Goal: Task Accomplishment & Management: Complete application form

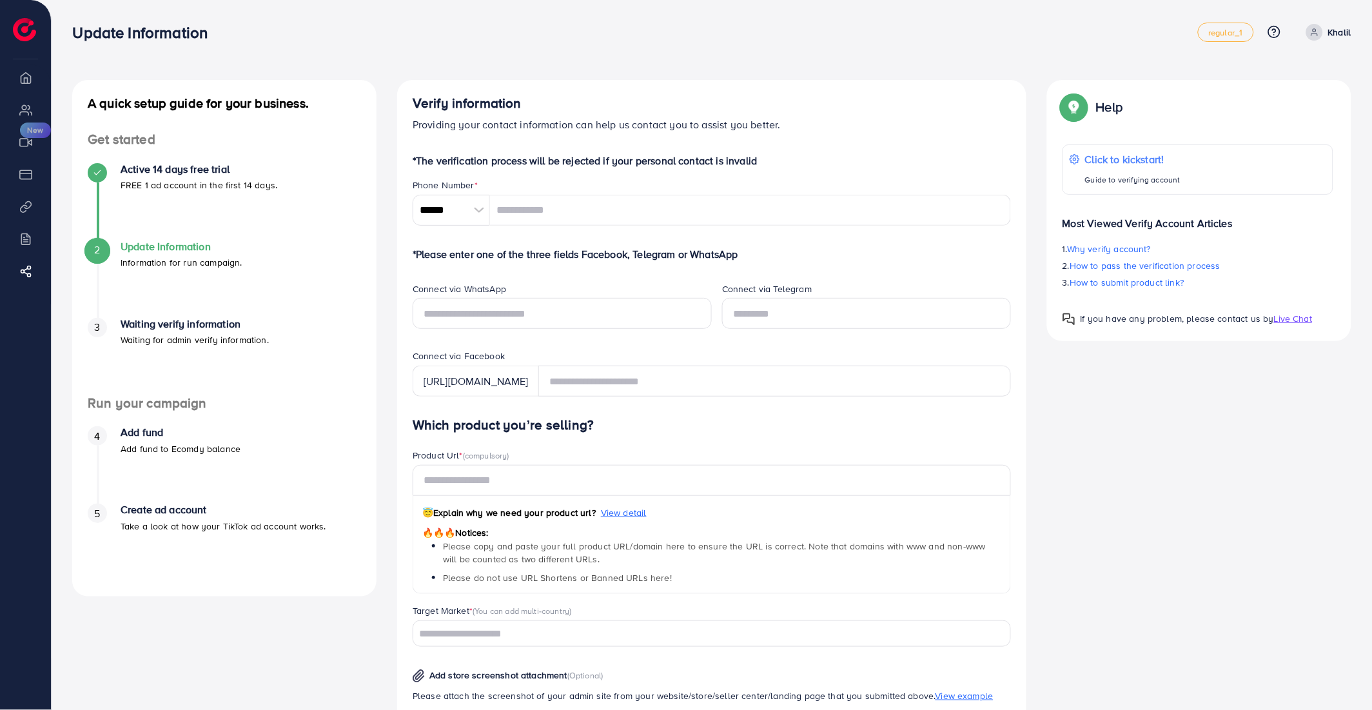
click at [34, 81] on li "Overview" at bounding box center [25, 77] width 51 height 26
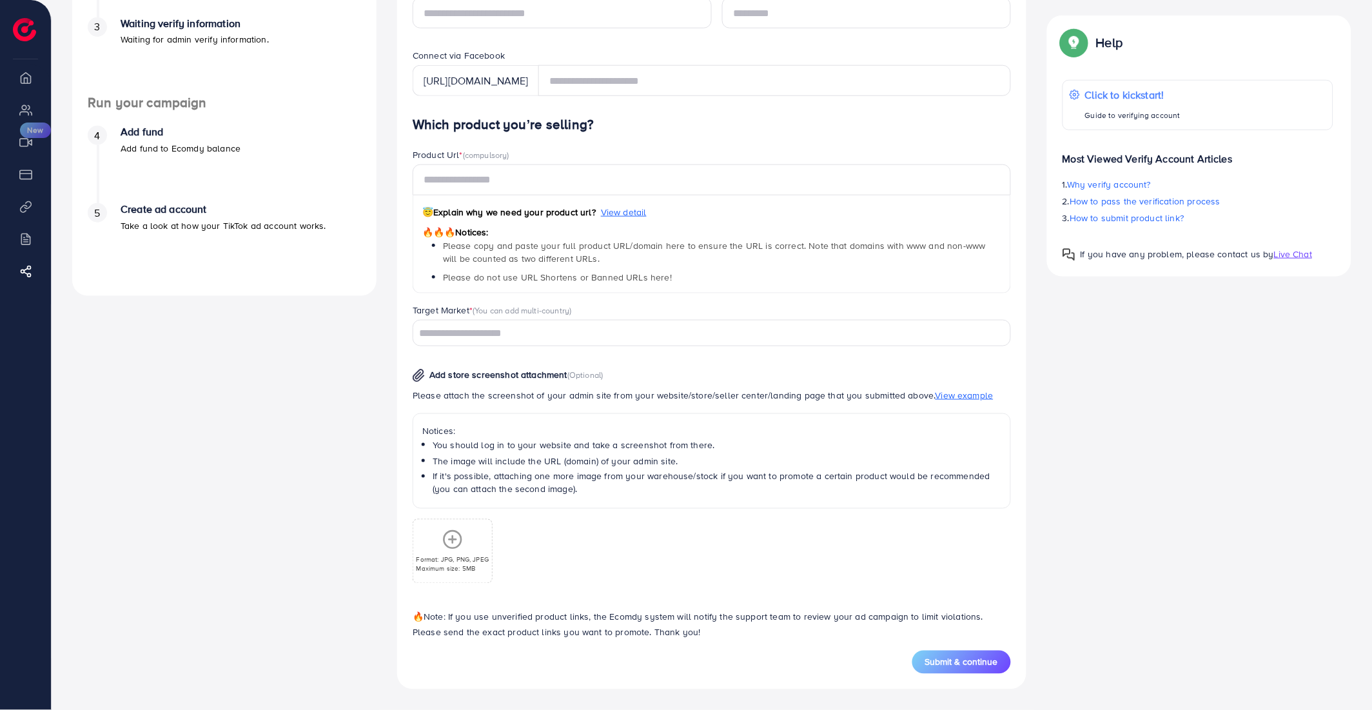
scroll to position [301, 0]
click at [498, 331] on input "Search for option" at bounding box center [705, 334] width 580 height 20
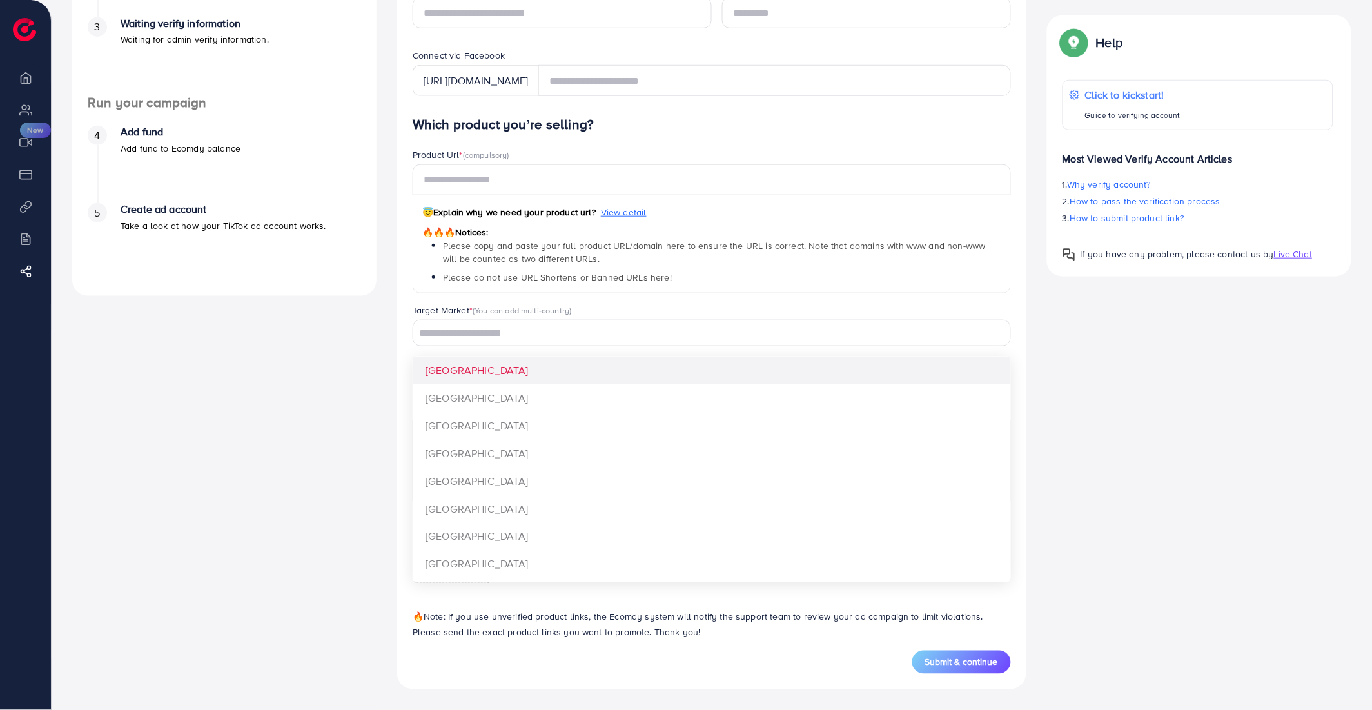
click at [346, 306] on div "A quick setup guide for your business. Get started Active 14 days free trial FR…" at bounding box center [224, 235] width 325 height 910
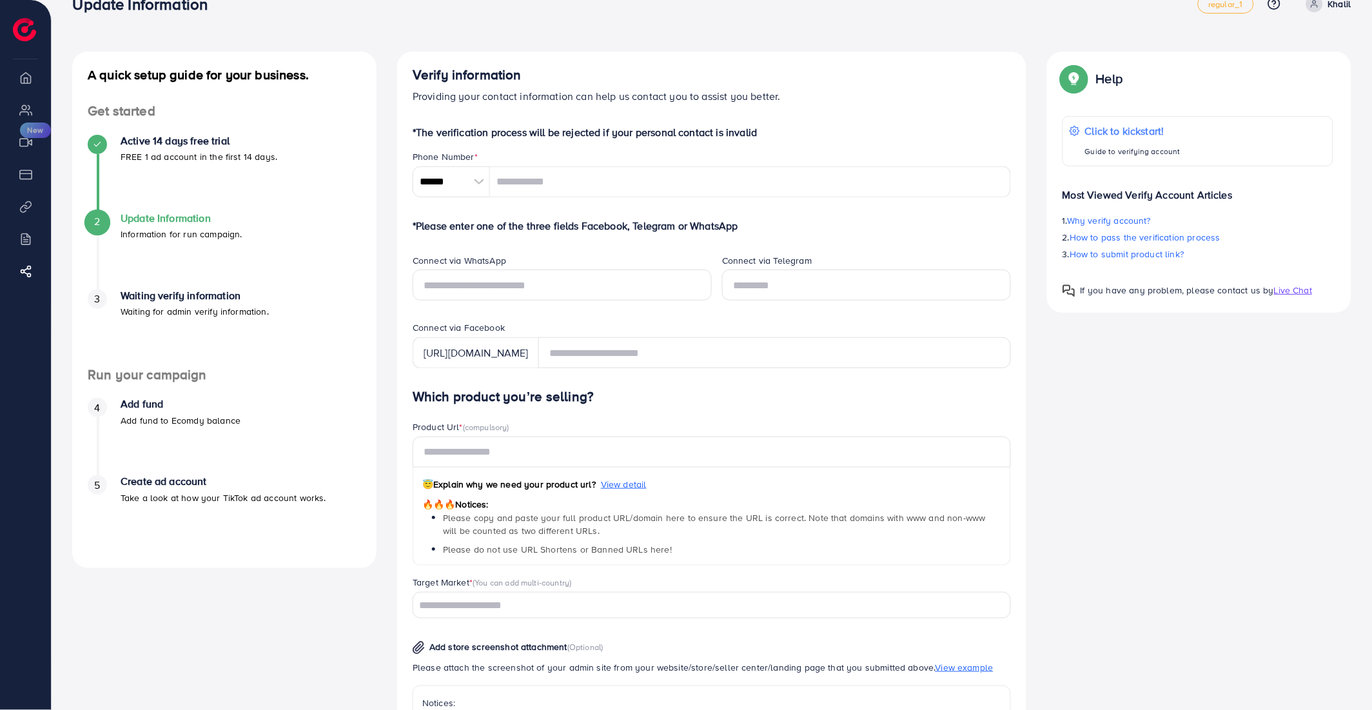
scroll to position [0, 0]
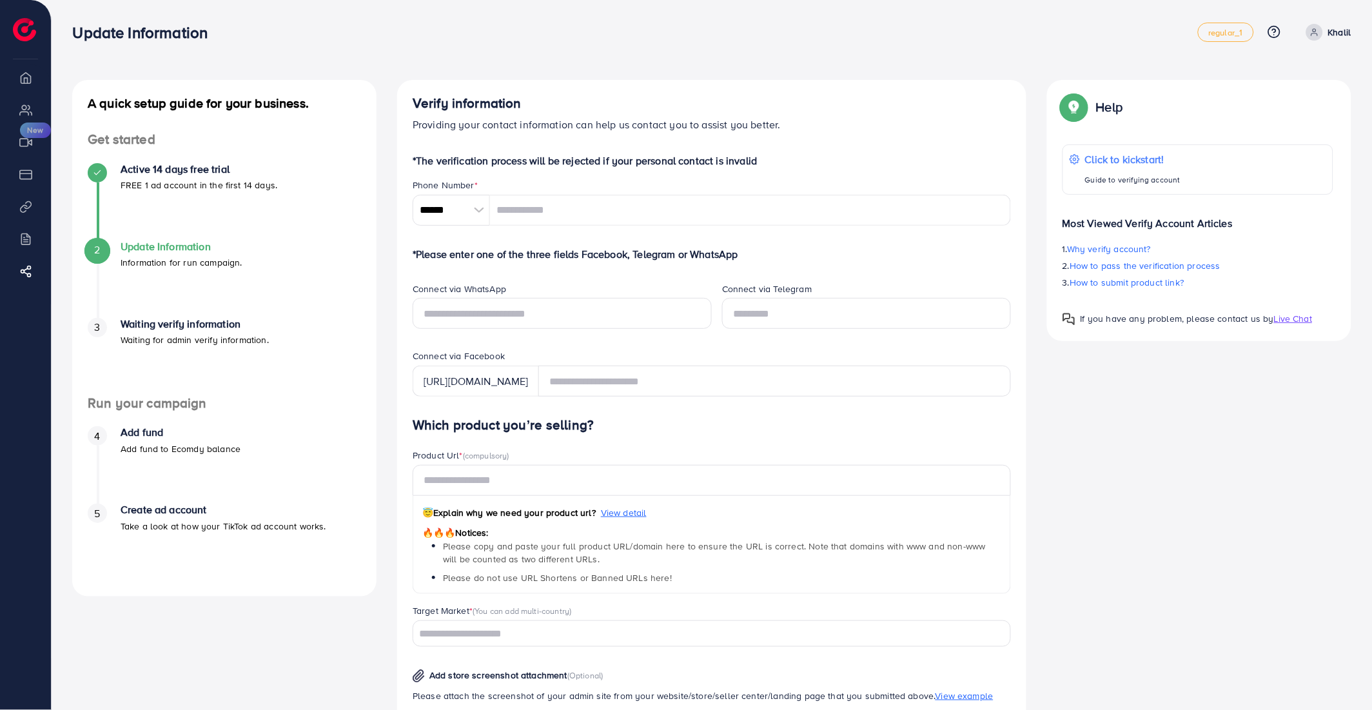
click at [197, 252] on h4 "Update Information" at bounding box center [182, 246] width 122 height 12
click at [203, 342] on p "Waiting for admin verify information." at bounding box center [195, 339] width 148 height 15
click at [29, 185] on li "Payment" at bounding box center [25, 174] width 51 height 26
click at [428, 220] on input "******" at bounding box center [451, 210] width 77 height 31
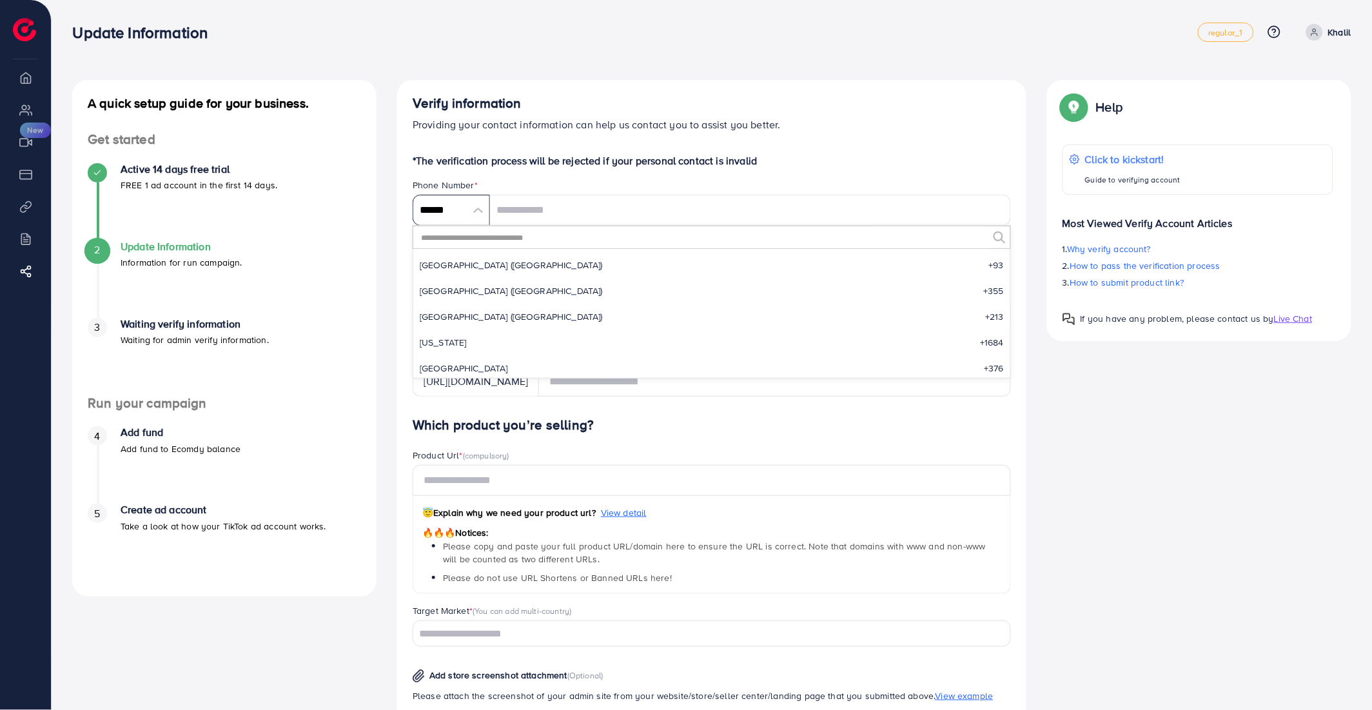
scroll to position [5986, 0]
click at [459, 239] on input "text" at bounding box center [704, 237] width 568 height 22
click at [472, 143] on div "Verify information Providing your contact information can help us contact you t…" at bounding box center [711, 535] width 629 height 910
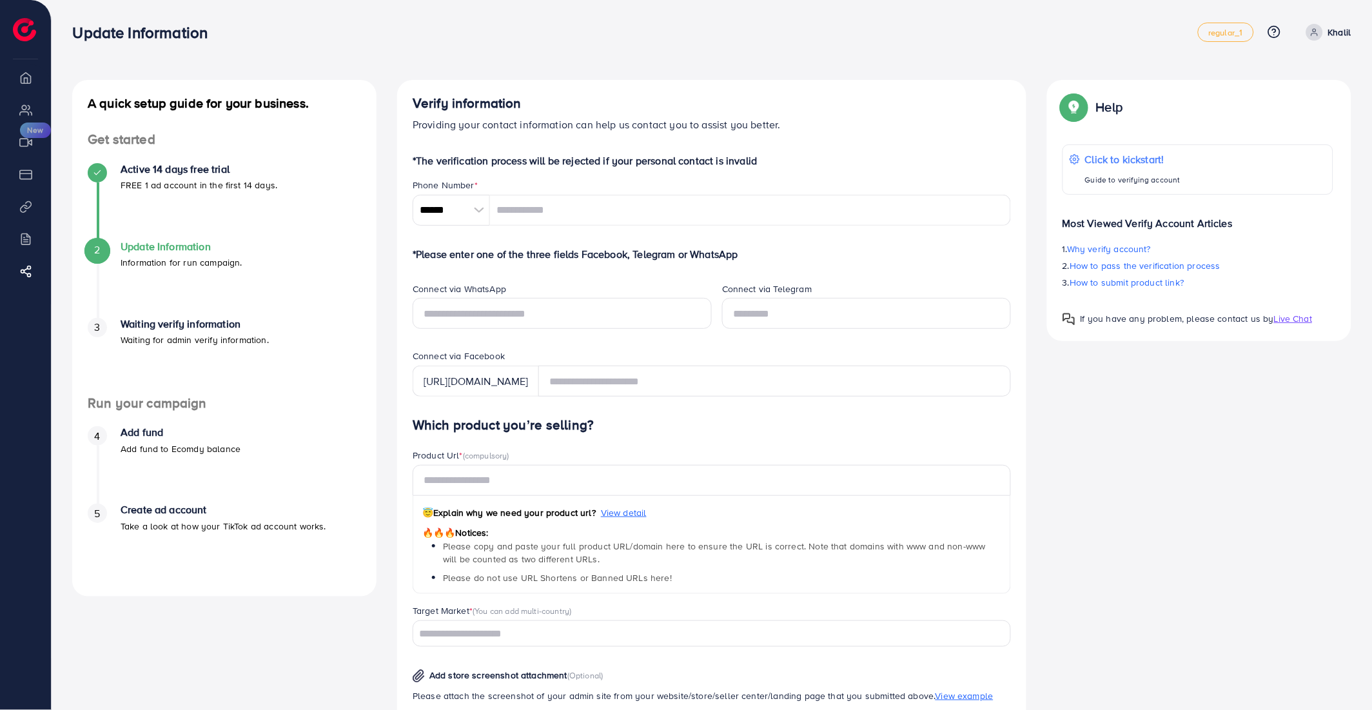
click at [472, 153] on p "*The verification process will be rejected if your personal contact is invalid" at bounding box center [712, 160] width 598 height 15
click at [456, 213] on input "******" at bounding box center [451, 210] width 77 height 31
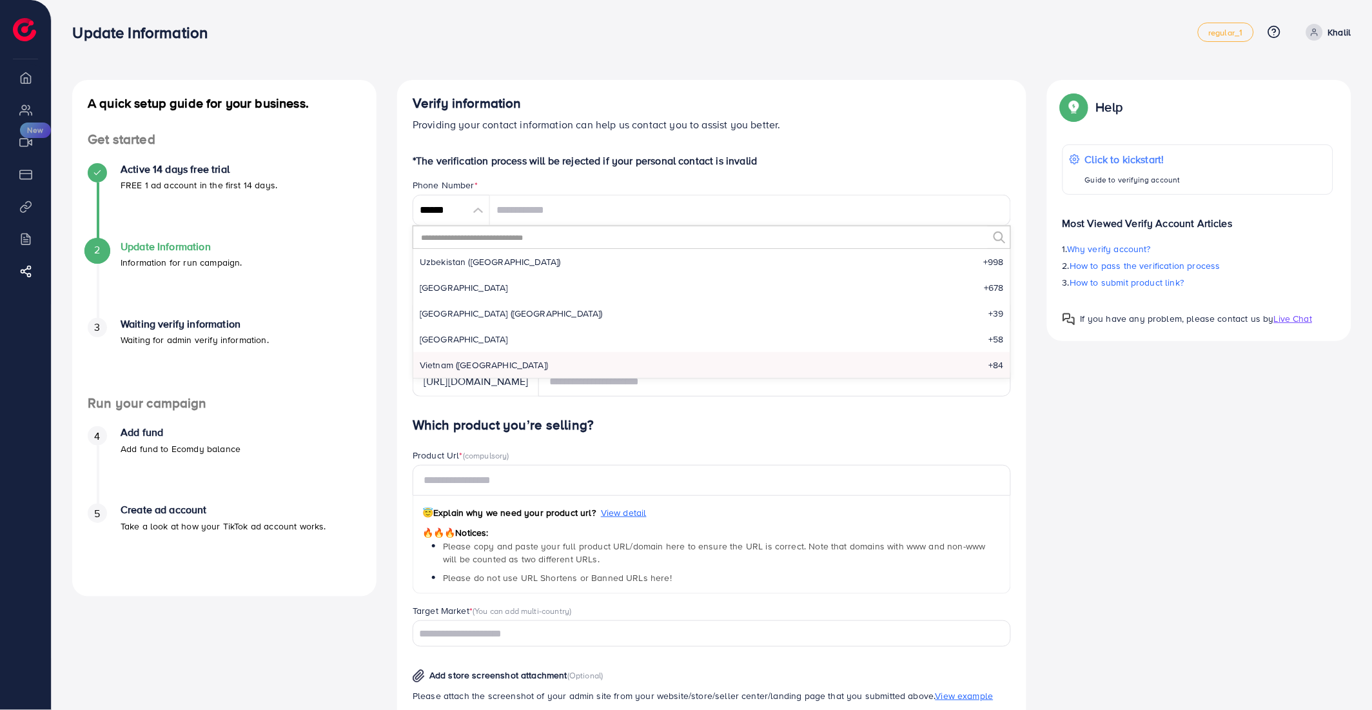
click at [494, 237] on input "text" at bounding box center [704, 237] width 568 height 22
click at [531, 162] on p "*The verification process will be rejected if your personal contact is invalid" at bounding box center [712, 160] width 598 height 15
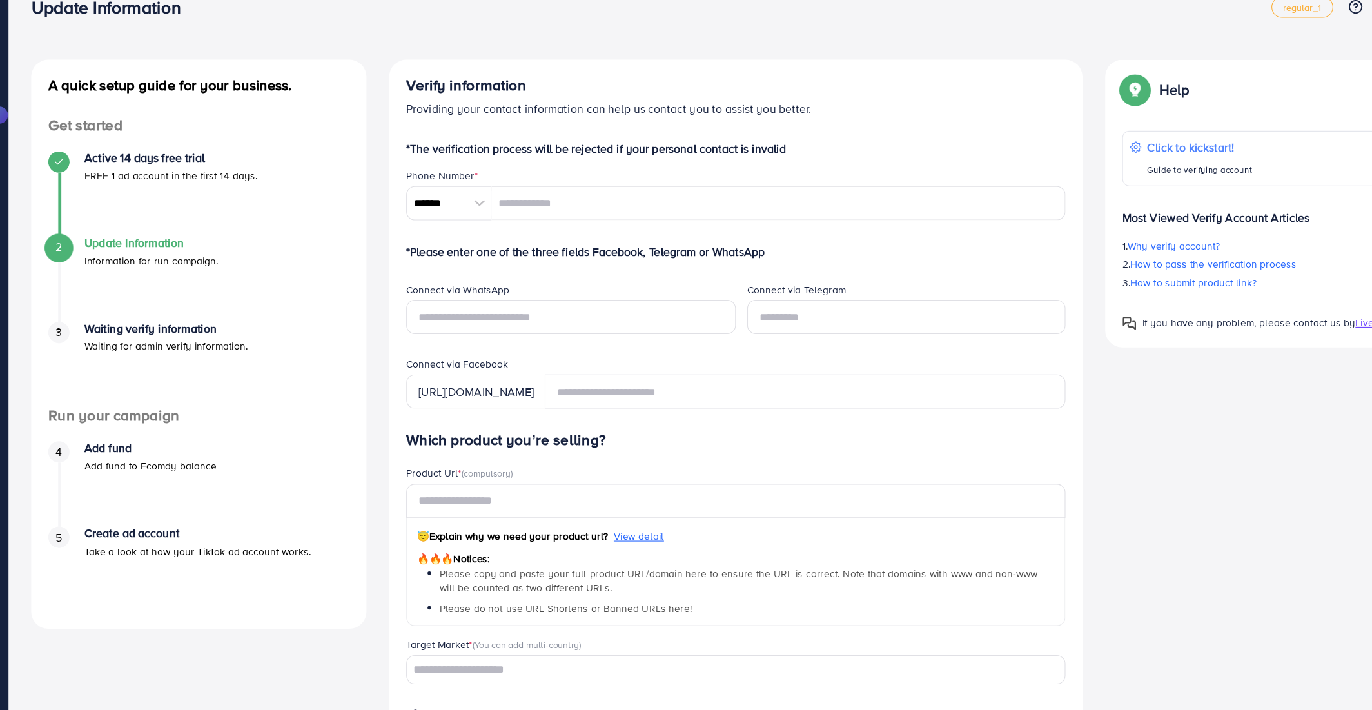
click at [506, 255] on p "*Please enter one of the three fields Facebook, Telegram or WhatsApp" at bounding box center [712, 253] width 598 height 15
click at [474, 250] on p "*Please enter one of the three fields Facebook, Telegram or WhatsApp" at bounding box center [712, 253] width 598 height 15
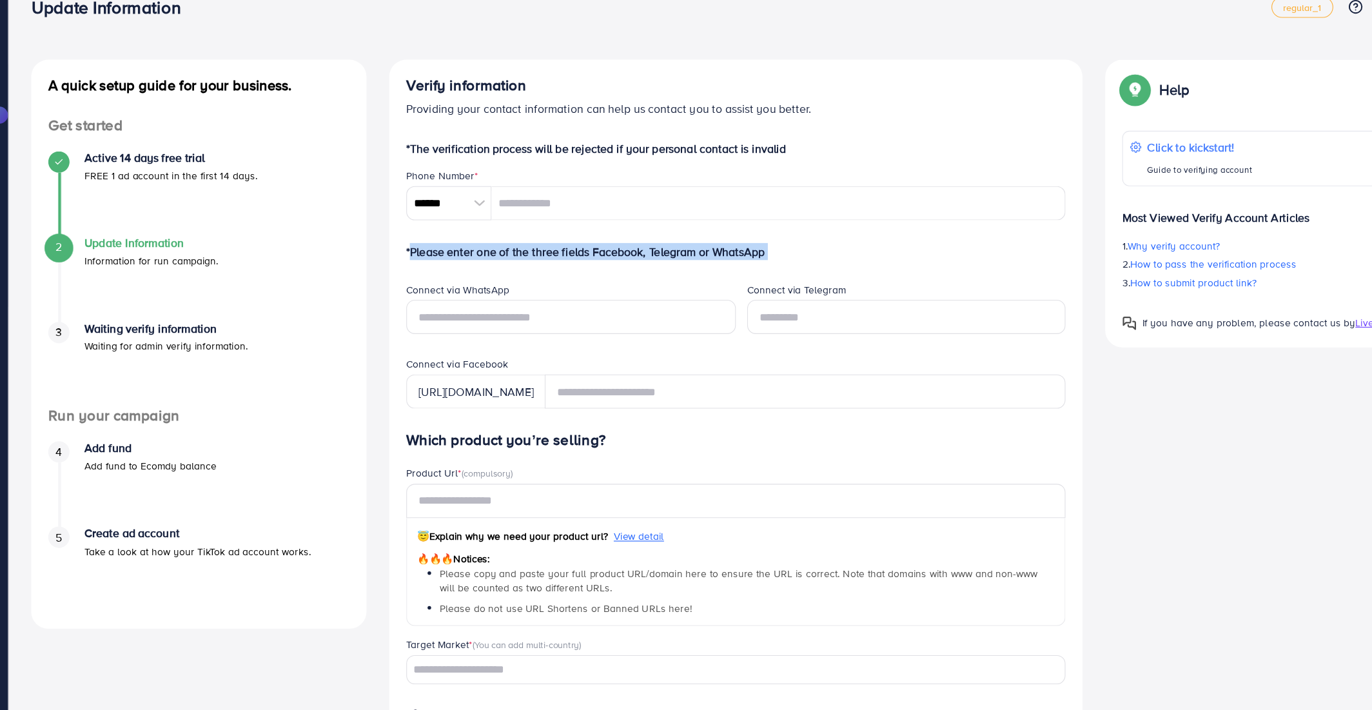
click at [474, 250] on p "*Please enter one of the three fields Facebook, Telegram or WhatsApp" at bounding box center [712, 253] width 598 height 15
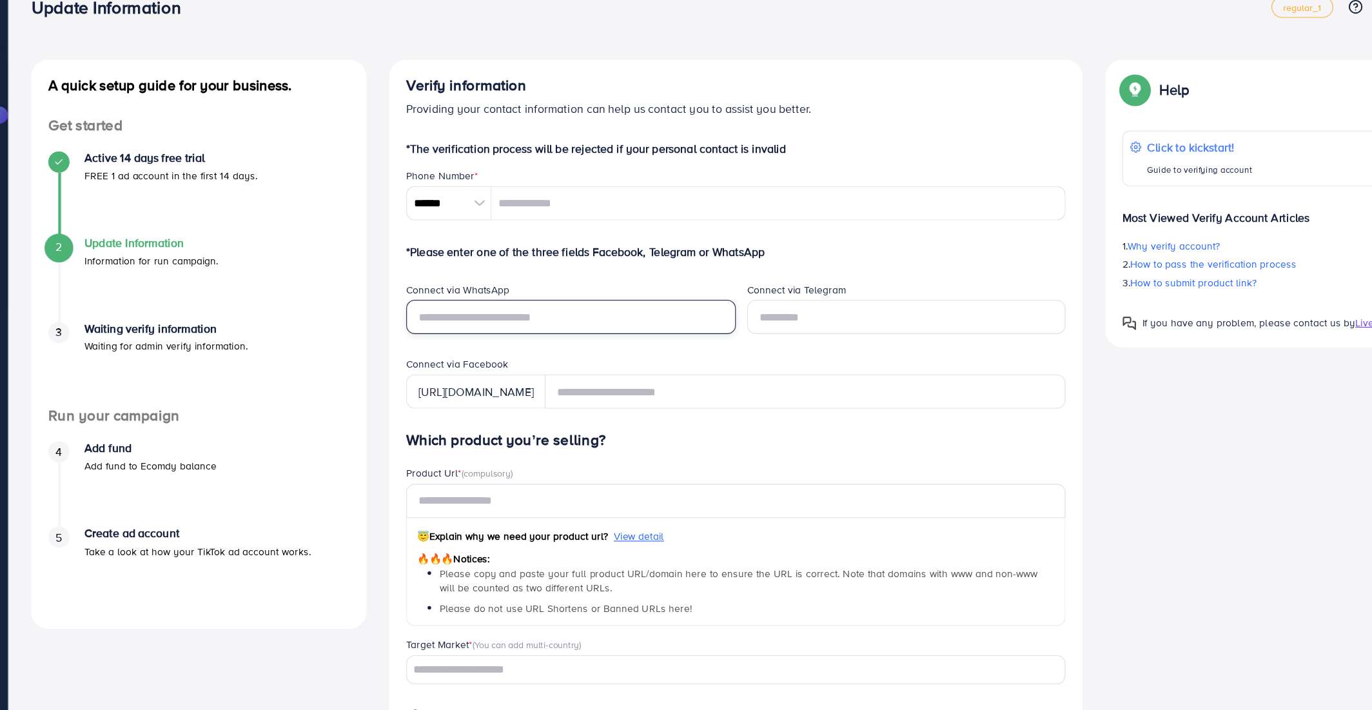
click at [541, 322] on input "text" at bounding box center [562, 313] width 299 height 31
click at [727, 316] on input "text" at bounding box center [866, 313] width 289 height 31
click at [617, 280] on form "*The verification process will be rejected if your personal contact is invalid …" at bounding box center [712, 563] width 598 height 821
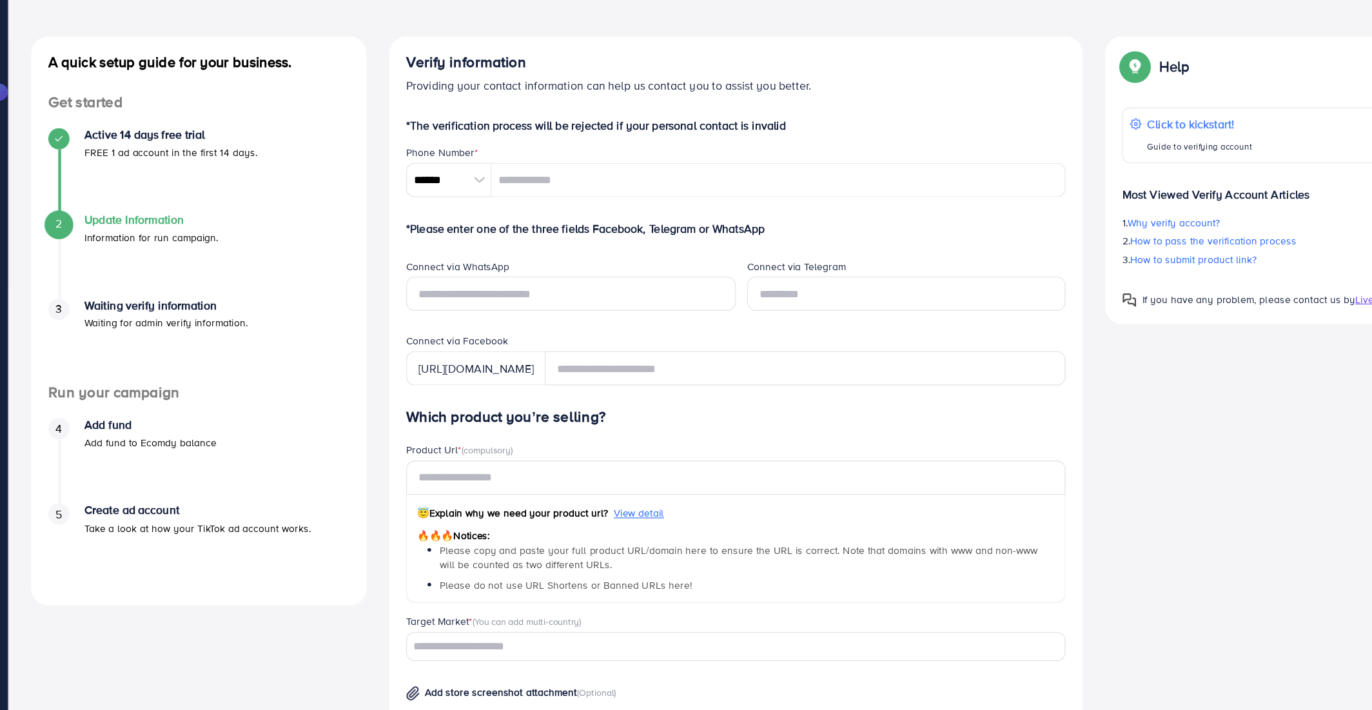
click at [527, 380] on div "[URL][DOMAIN_NAME]" at bounding box center [476, 381] width 126 height 31
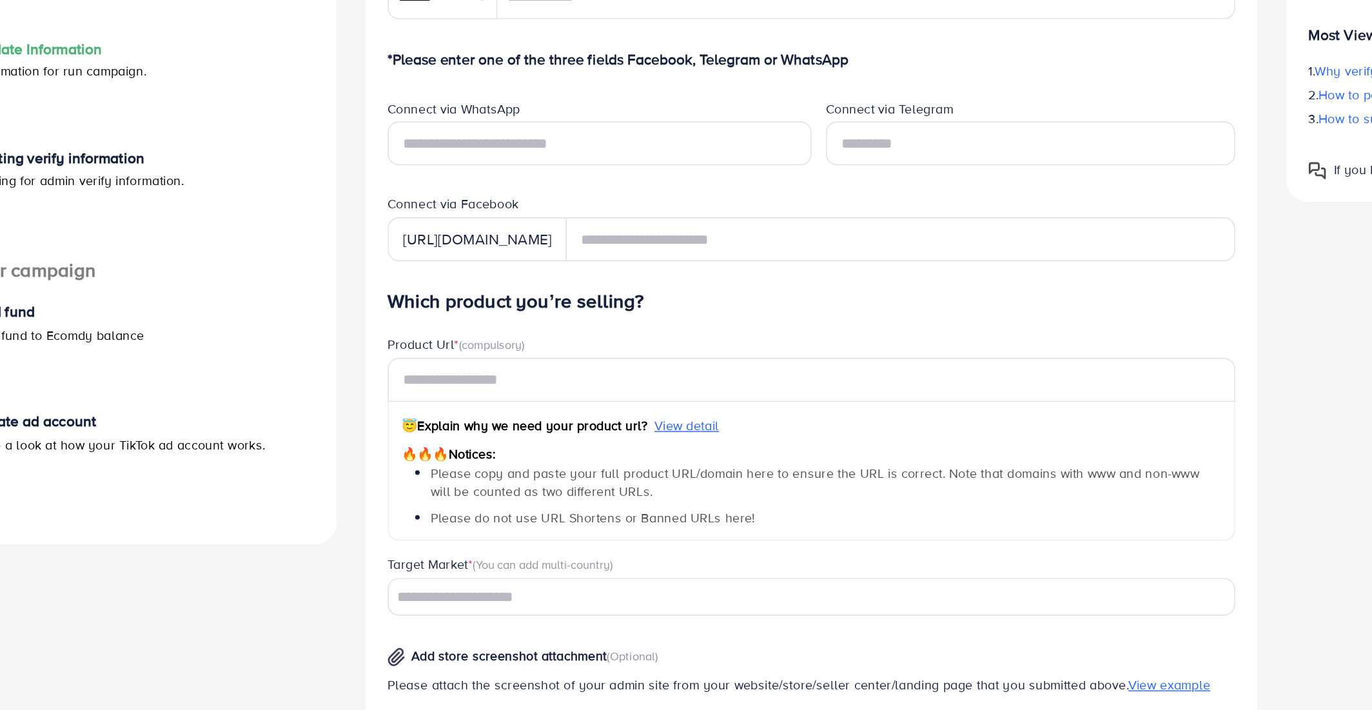
scroll to position [78, 0]
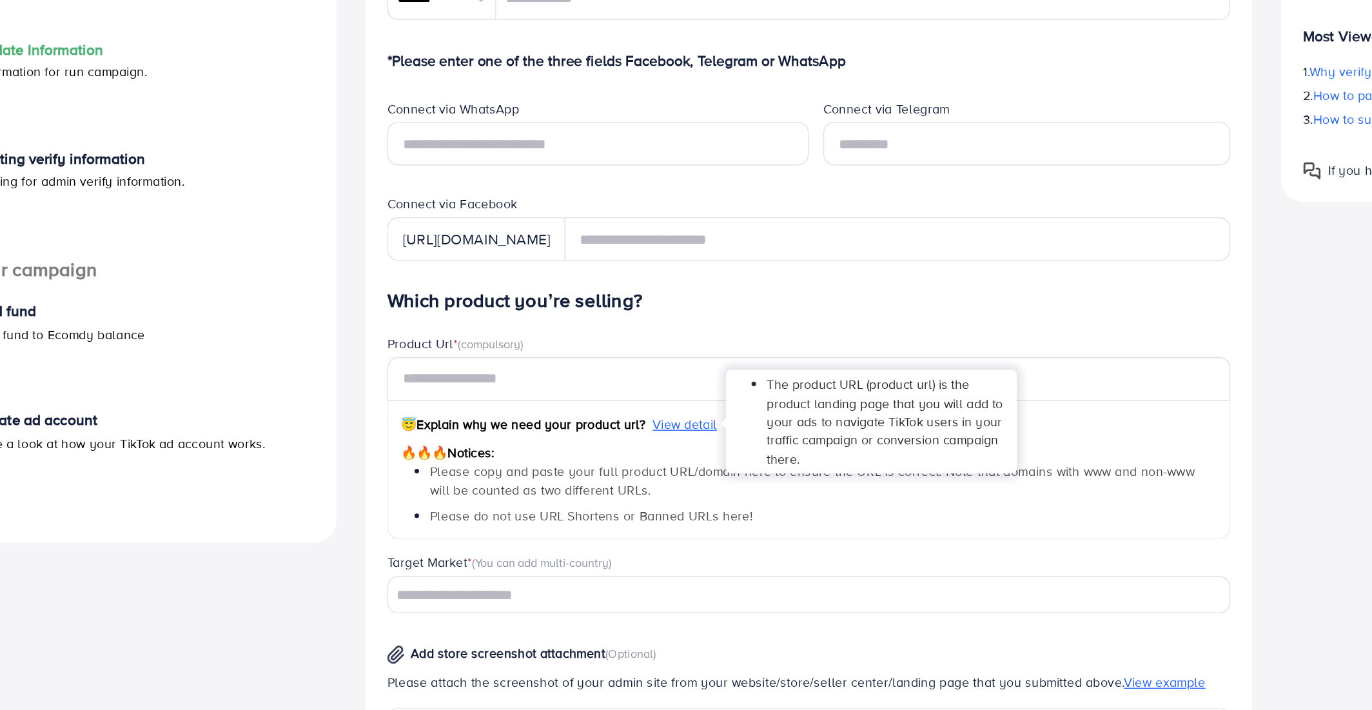
click at [611, 437] on span "View detail" at bounding box center [624, 434] width 46 height 13
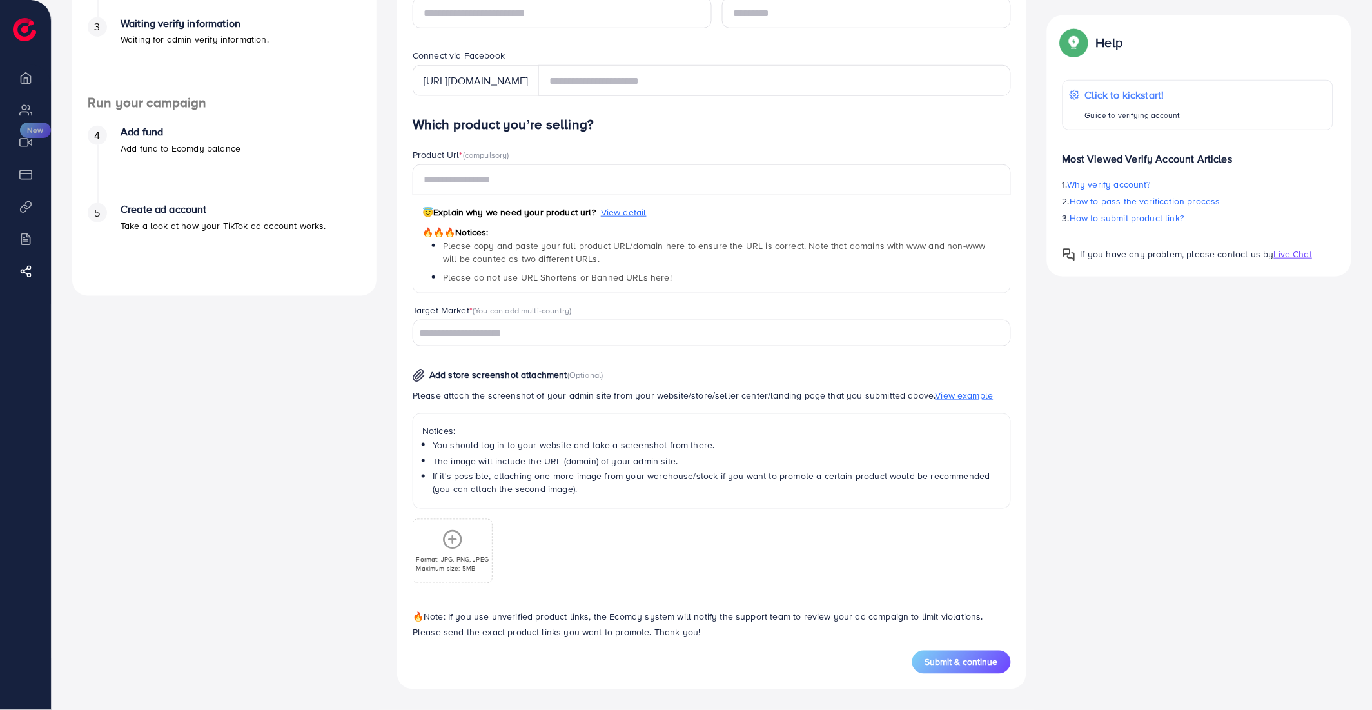
scroll to position [0, 0]
